Goal: Information Seeking & Learning: Compare options

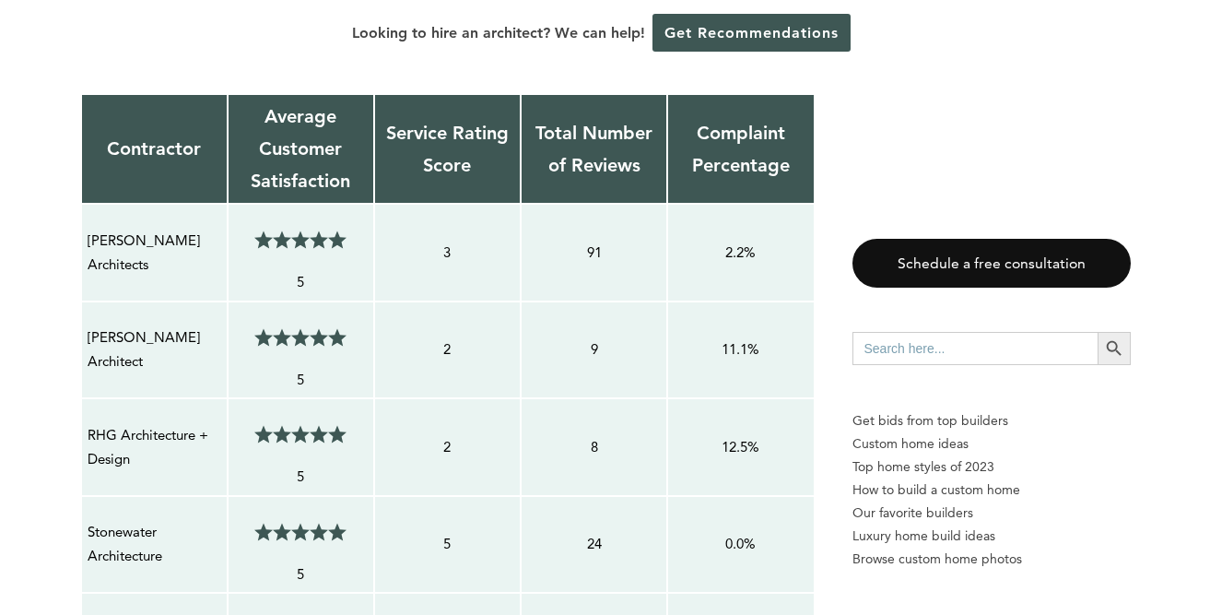
scroll to position [1480, 0]
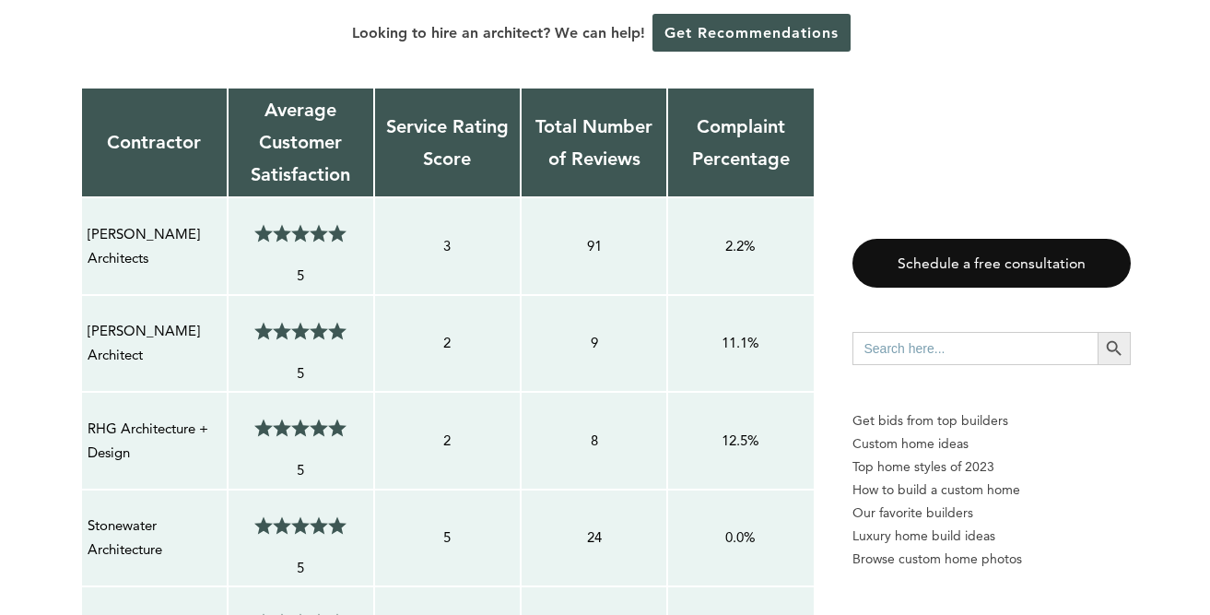
click at [184, 244] on p "[PERSON_NAME] Architects" at bounding box center [155, 246] width 134 height 49
click at [128, 320] on p "[PERSON_NAME] Architect" at bounding box center [155, 343] width 134 height 49
drag, startPoint x: 153, startPoint y: 359, endPoint x: 100, endPoint y: 353, distance: 52.8
click at [100, 353] on p "[PERSON_NAME] Architect" at bounding box center [155, 343] width 134 height 49
click at [155, 274] on td "[PERSON_NAME] Architects" at bounding box center [154, 246] width 147 height 98
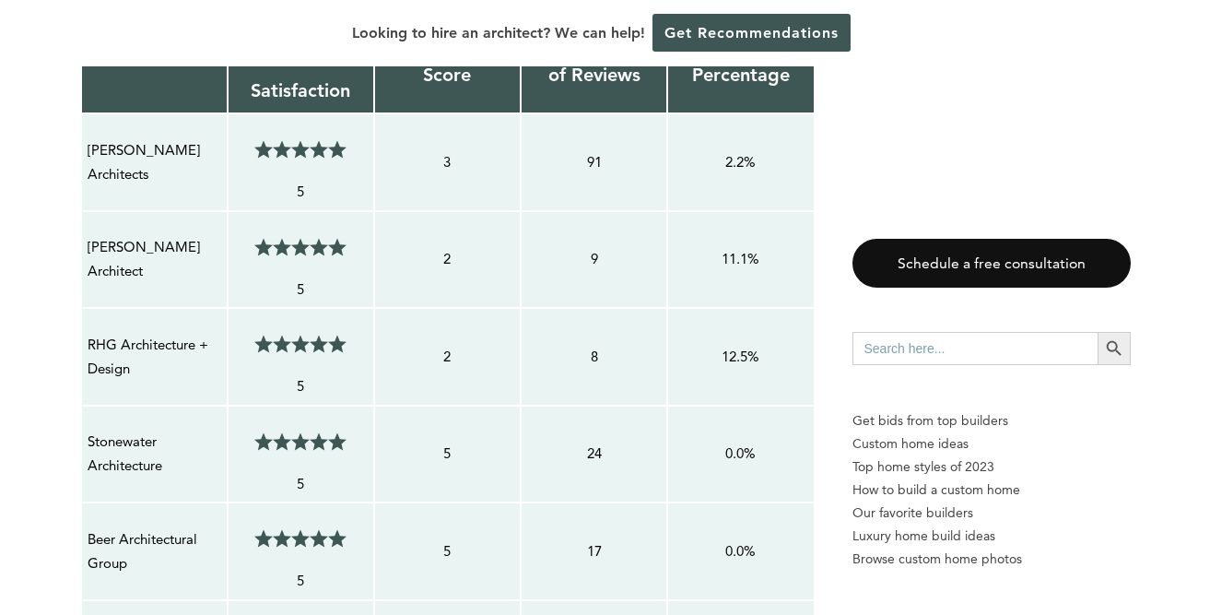
scroll to position [1584, 0]
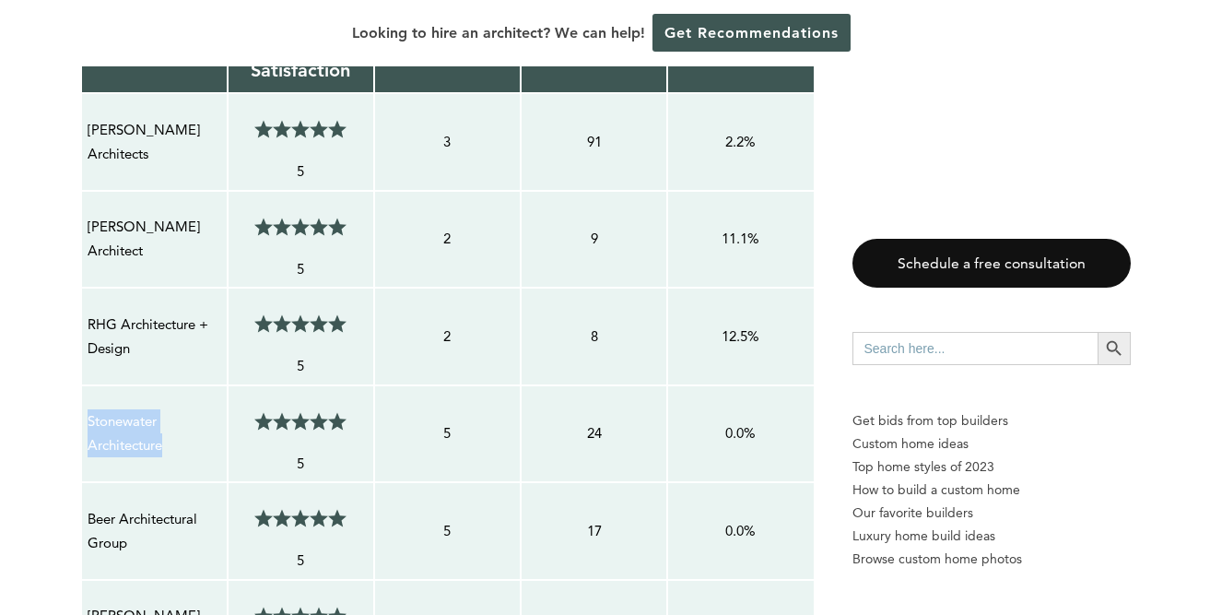
drag, startPoint x: 178, startPoint y: 442, endPoint x: 87, endPoint y: 414, distance: 95.6
click at [88, 414] on p "Stonewater Architecture" at bounding box center [155, 433] width 134 height 49
copy p "Stonewater Architecture"
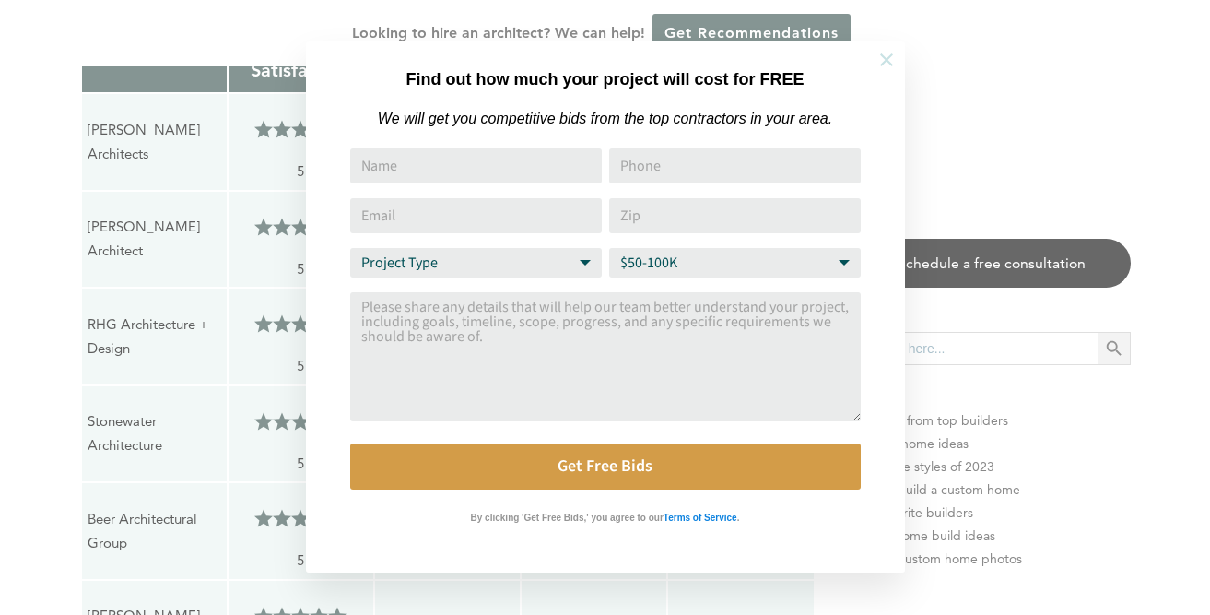
click at [887, 57] on icon at bounding box center [886, 60] width 20 height 20
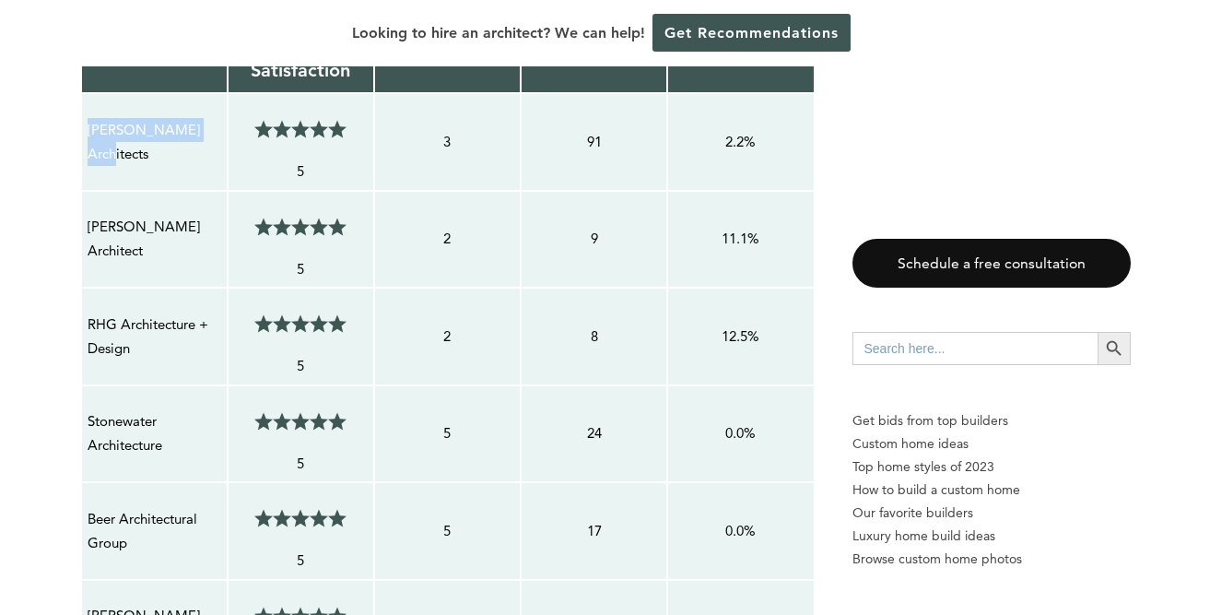
drag, startPoint x: 88, startPoint y: 140, endPoint x: 210, endPoint y: 136, distance: 122.6
click at [210, 136] on p "[PERSON_NAME] Architects" at bounding box center [155, 142] width 134 height 49
copy p "[PERSON_NAME] Architects"
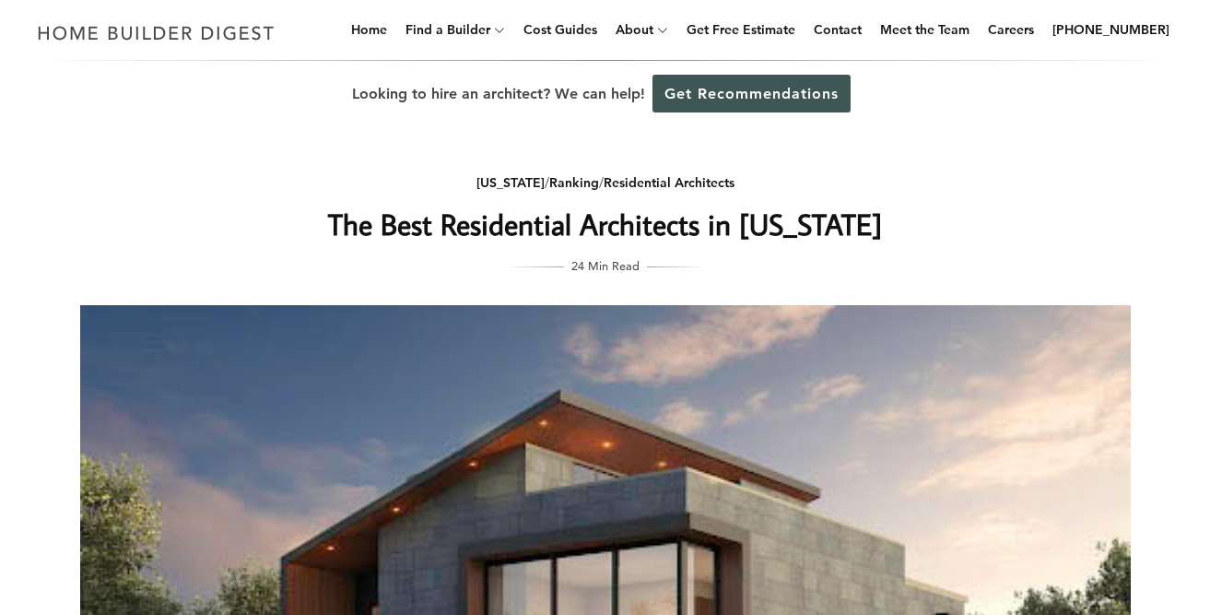
scroll to position [0, 0]
